Goal: Navigation & Orientation: Find specific page/section

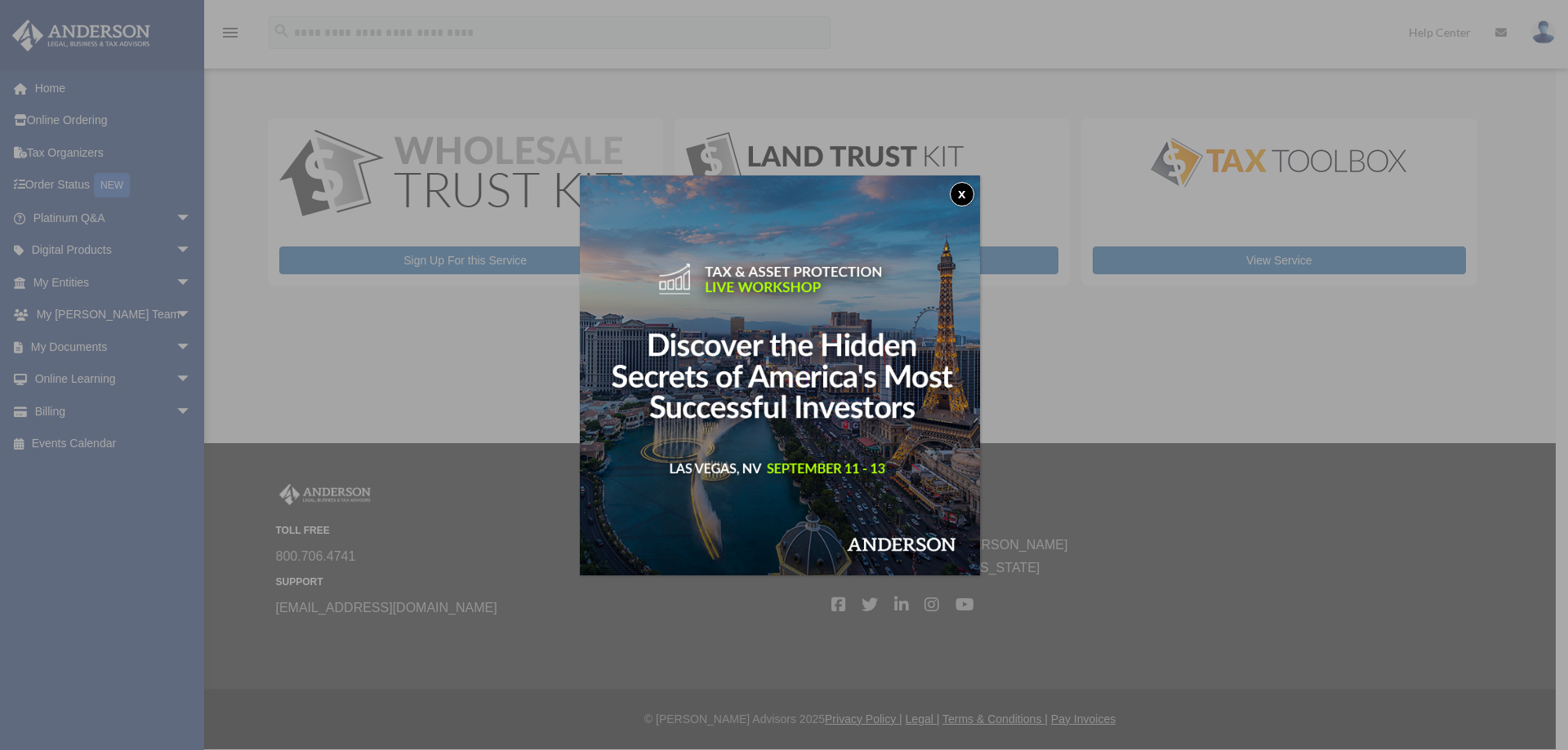
click at [964, 193] on button "x" at bounding box center [961, 194] width 24 height 24
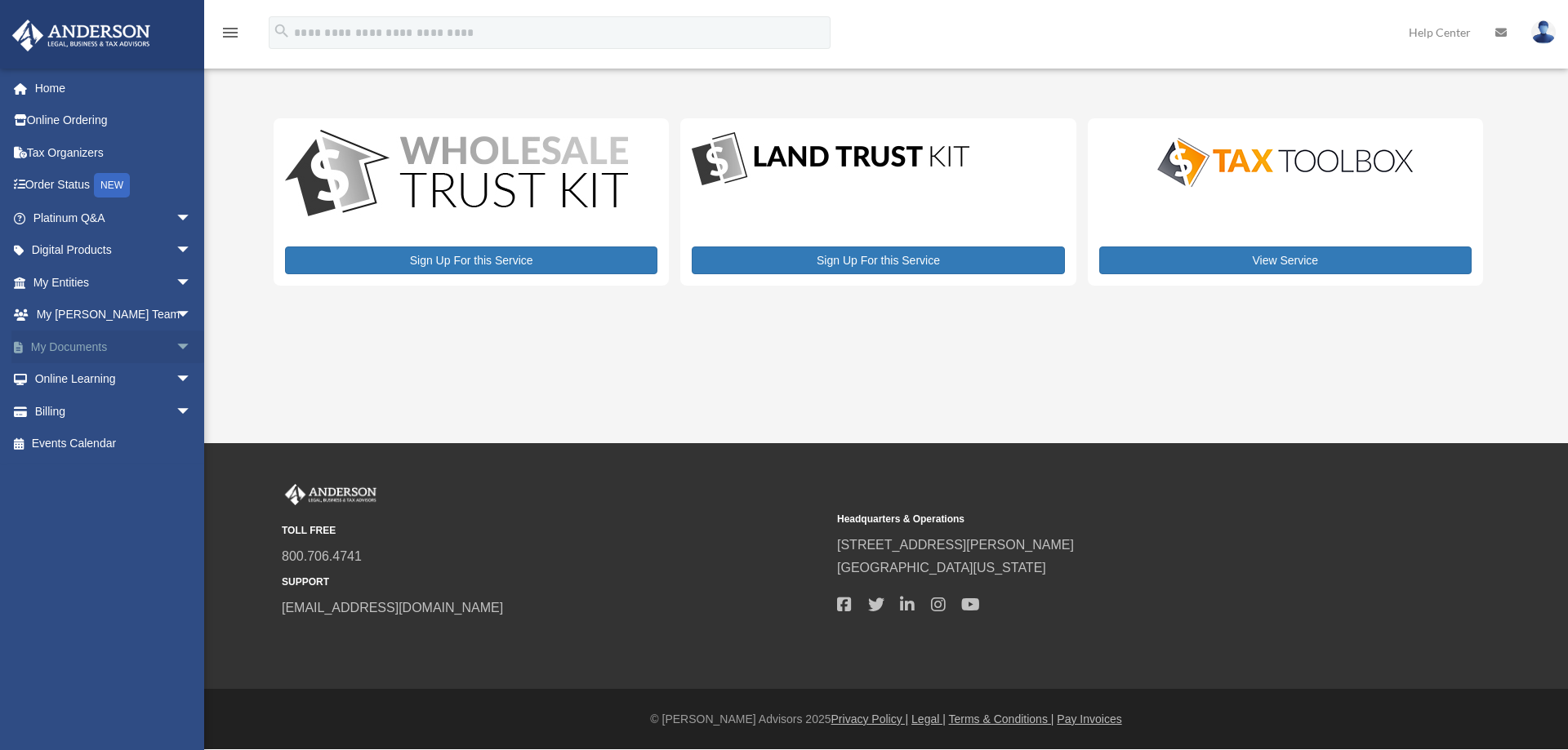
click at [176, 340] on span "arrow_drop_down" at bounding box center [192, 347] width 33 height 34
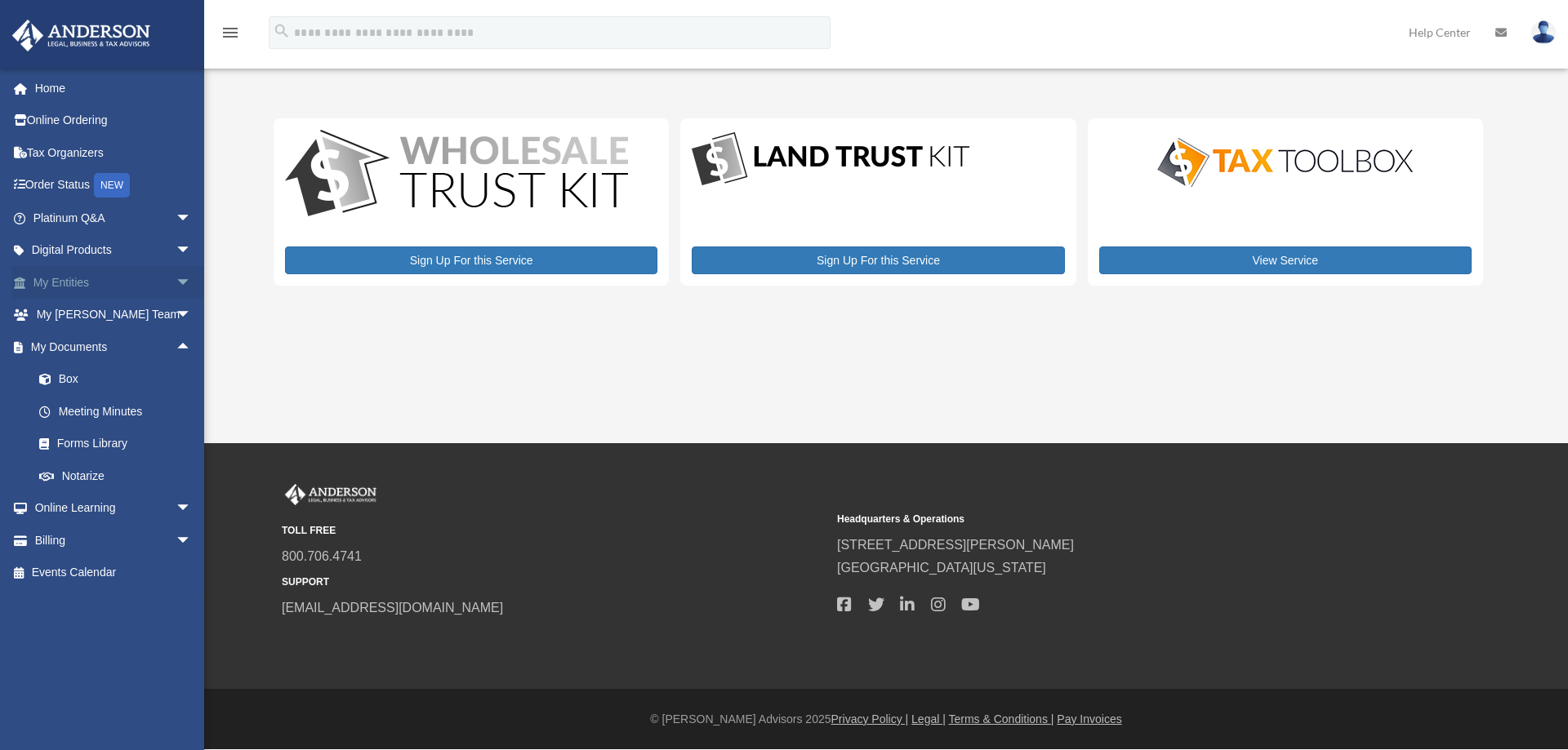
click at [176, 274] on span "arrow_drop_down" at bounding box center [192, 283] width 33 height 34
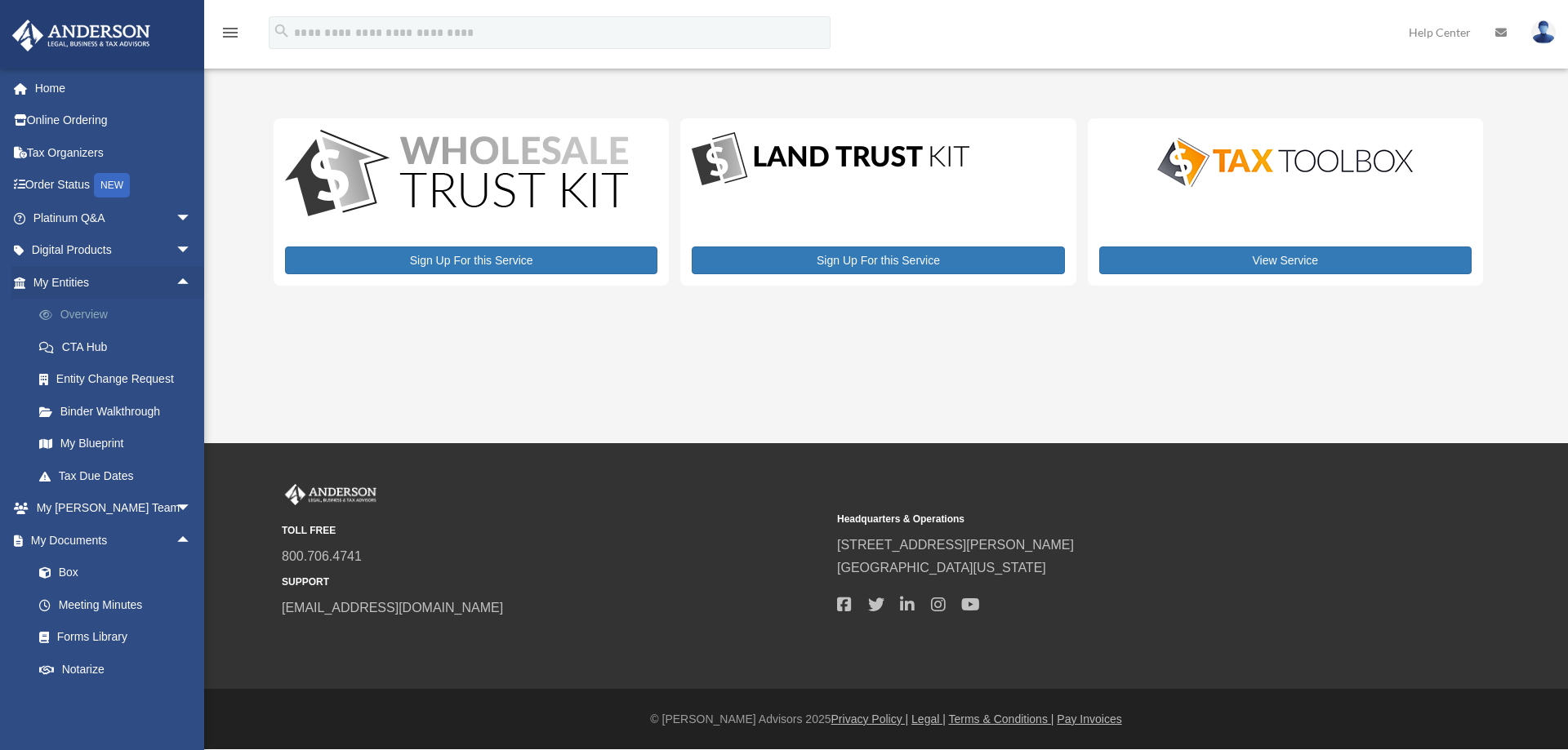
click at [104, 311] on link "Overview" at bounding box center [119, 316] width 193 height 33
